Goal: Navigation & Orientation: Find specific page/section

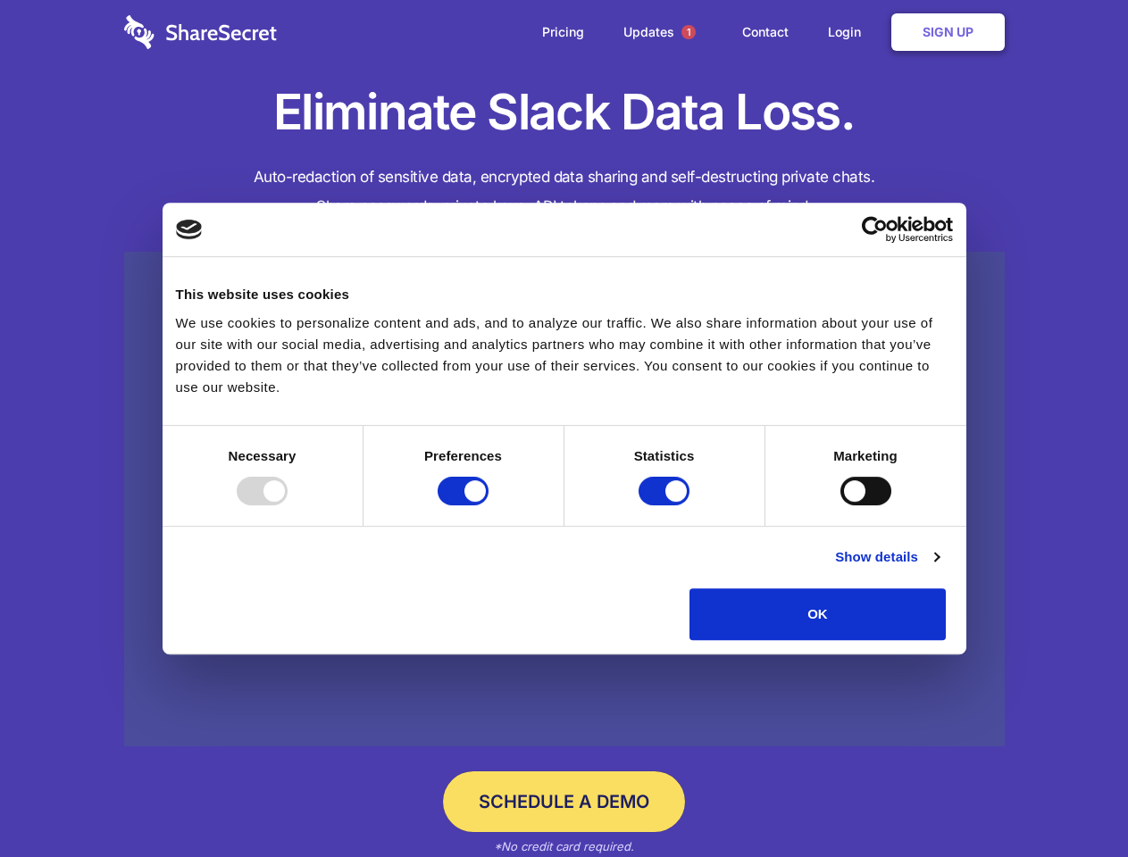
click at [288, 505] on div at bounding box center [262, 491] width 51 height 29
click at [488, 505] on input "Preferences" at bounding box center [463, 491] width 51 height 29
checkbox input "false"
click at [666, 505] on input "Statistics" at bounding box center [663, 491] width 51 height 29
checkbox input "false"
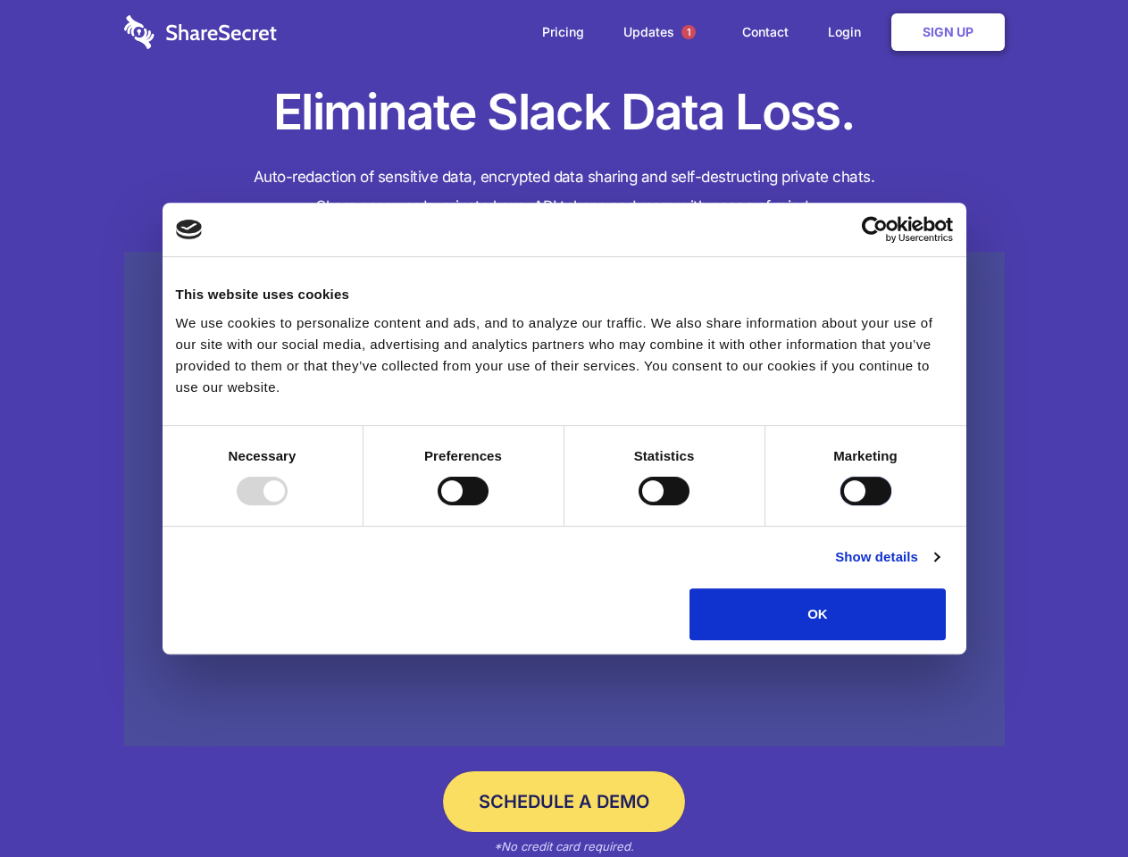
click at [840, 505] on input "Marketing" at bounding box center [865, 491] width 51 height 29
checkbox input "true"
click at [938, 568] on link "Show details" at bounding box center [887, 556] width 104 height 21
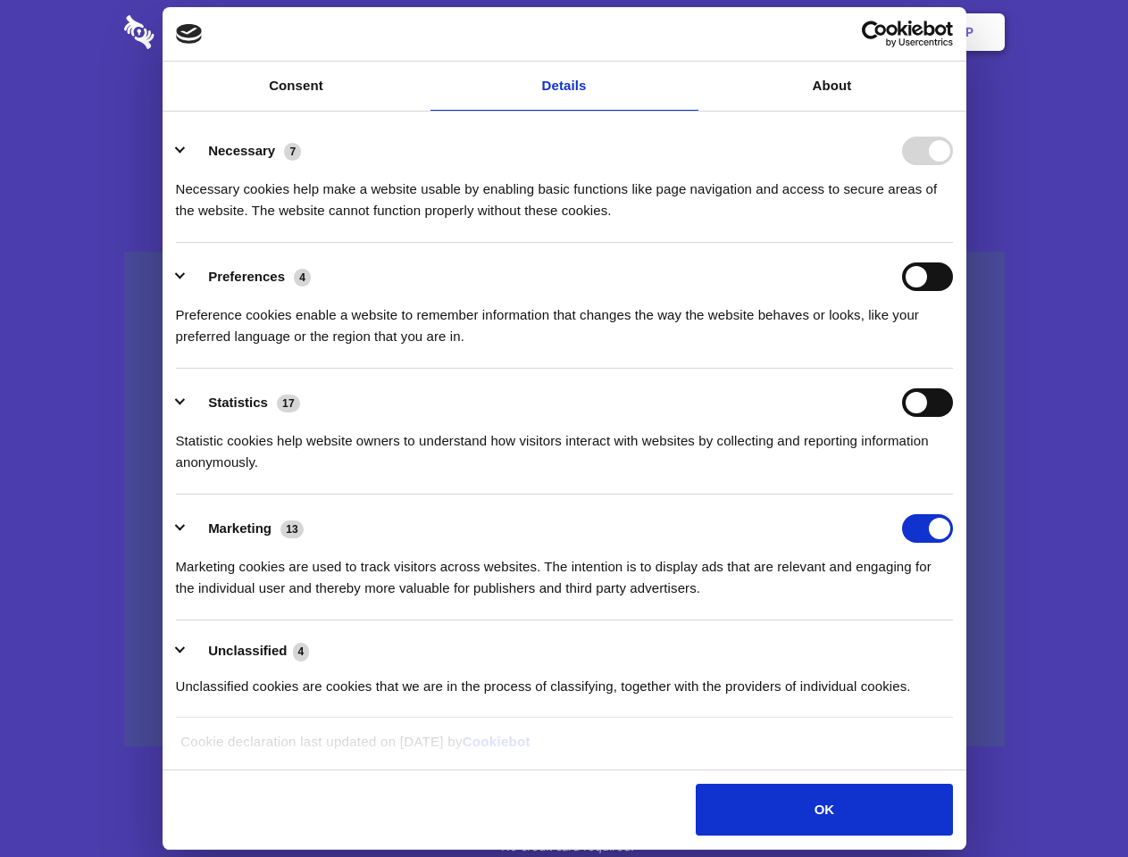
click at [953, 243] on li "Necessary 7 Necessary cookies help make a website usable by enabling basic func…" at bounding box center [564, 180] width 777 height 126
click at [688, 32] on span "1" at bounding box center [688, 32] width 14 height 14
